Goal: Task Accomplishment & Management: Use online tool/utility

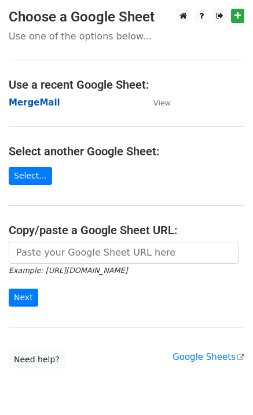
click at [28, 99] on strong "MergeMail" at bounding box center [35, 102] width 52 height 10
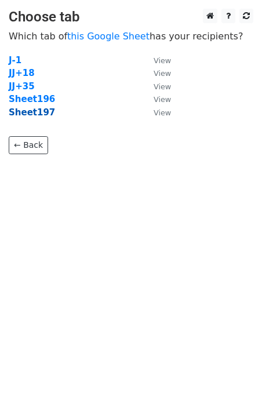
click at [37, 116] on strong "Sheet197" at bounding box center [32, 112] width 46 height 10
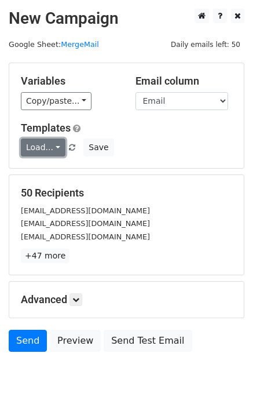
click at [35, 150] on link "Load..." at bounding box center [43, 147] width 45 height 18
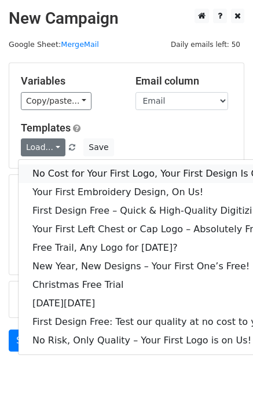
click at [53, 168] on link "No Cost for Your First Logo, Your First Design Is On Us!" at bounding box center [158, 174] width 278 height 19
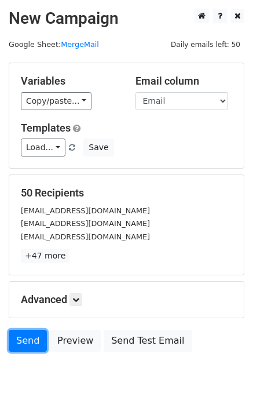
drag, startPoint x: 16, startPoint y: 346, endPoint x: 2, endPoint y: 351, distance: 14.9
click at [16, 346] on link "Send" at bounding box center [28, 341] width 38 height 22
